Goal: Task Accomplishment & Management: Manage account settings

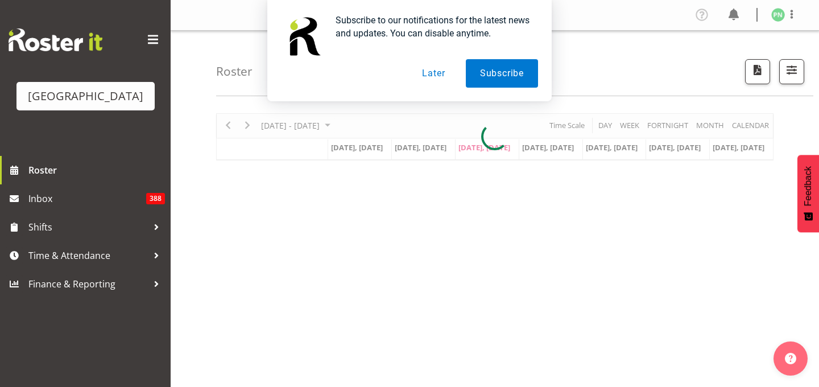
click at [425, 73] on button "Later" at bounding box center [433, 73] width 51 height 28
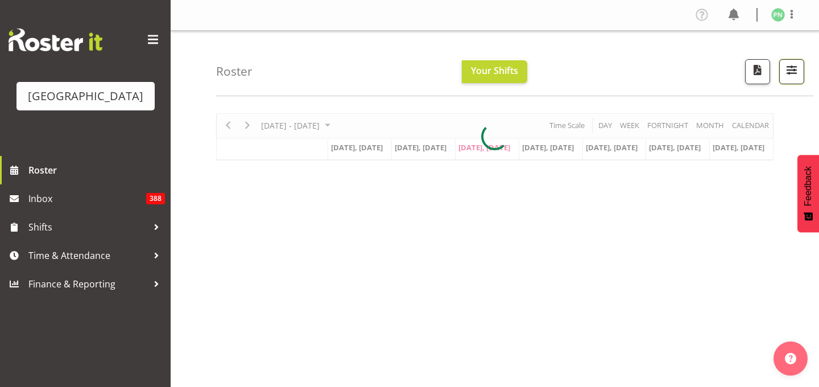
click at [784, 77] on span "button" at bounding box center [791, 70] width 15 height 15
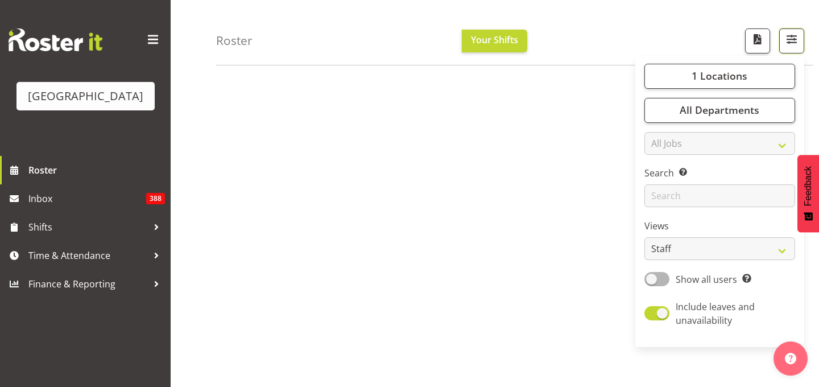
scroll to position [184, 0]
click at [781, 260] on select "Staff Role Shift - Horizontal Shift - Vertical Staff - Location" at bounding box center [719, 249] width 151 height 23
select select "shiftH"
click at [644, 260] on select "Staff Role Shift - Horizontal Shift - Vertical Staff - Location" at bounding box center [719, 249] width 151 height 23
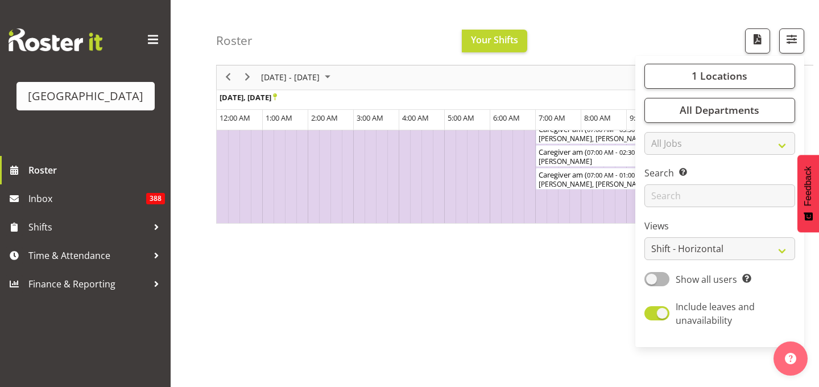
click at [298, 270] on div "[DATE] - [DATE] [DATE] Timeline Day Timeline Week Timeline Fortnight Timeline M…" at bounding box center [517, 159] width 603 height 455
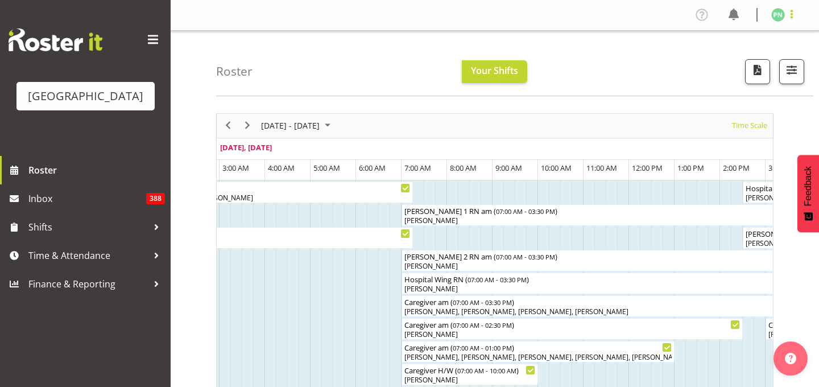
click at [789, 20] on span at bounding box center [792, 14] width 14 height 14
click at [694, 70] on link "Log Out" at bounding box center [743, 59] width 109 height 20
